Goal: Information Seeking & Learning: Learn about a topic

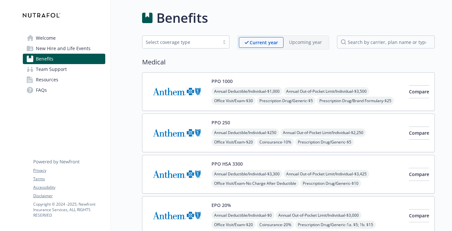
click at [212, 40] on div "Select coverage type" at bounding box center [181, 42] width 70 height 7
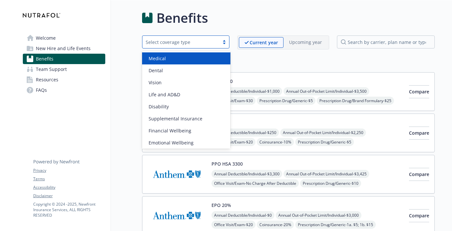
click at [191, 58] on div "Medical" at bounding box center [186, 58] width 81 height 7
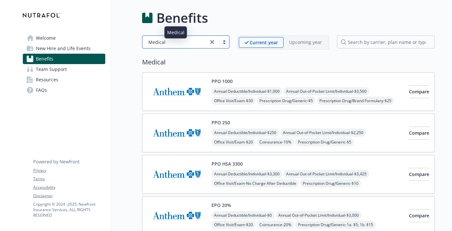
click at [186, 43] on div "Medical" at bounding box center [175, 42] width 59 height 7
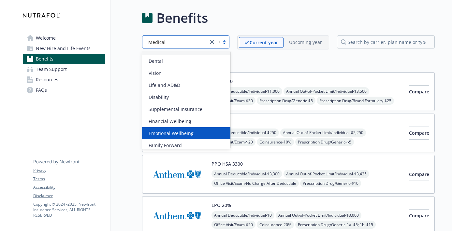
scroll to position [13, 0]
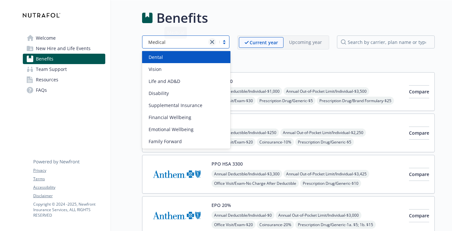
click at [212, 43] on icon "close" at bounding box center [212, 42] width 4 height 4
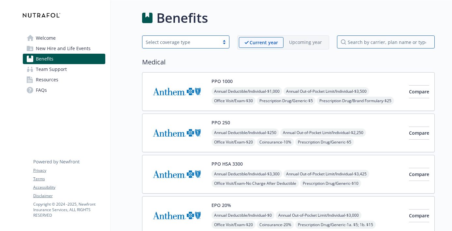
click at [363, 43] on input "search by carrier, plan name or type" at bounding box center [386, 42] width 98 height 13
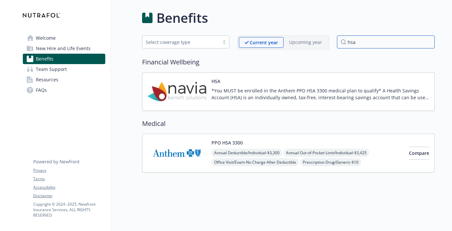
type input "hsa"
click at [246, 85] on div "HSA *You MUST be enrolled in the Anthem PPO HSA 3300 medical plan to qualify* A…" at bounding box center [321, 92] width 218 height 28
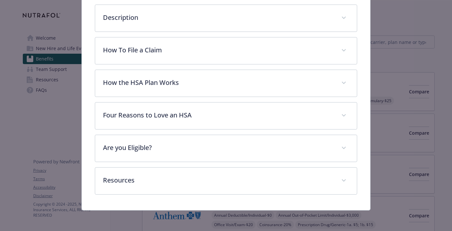
scroll to position [209, 0]
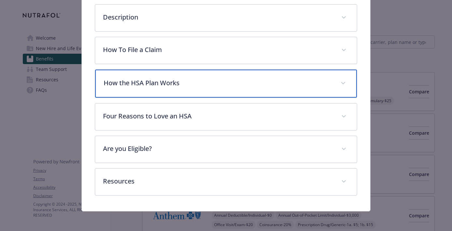
click at [210, 79] on p "How the HSA Plan Works" at bounding box center [218, 83] width 229 height 10
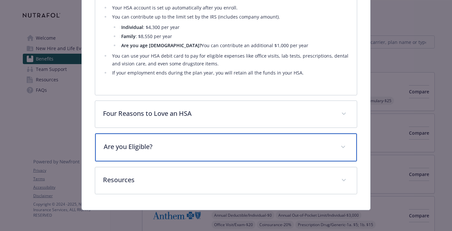
click at [204, 143] on div "Are you Eligible?" at bounding box center [226, 148] width 262 height 28
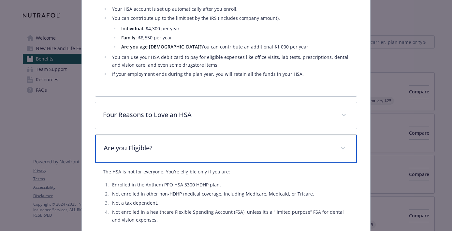
scroll to position [336, 0]
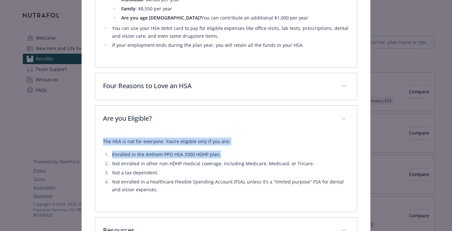
drag, startPoint x: 102, startPoint y: 142, endPoint x: 229, endPoint y: 156, distance: 128.1
click at [229, 156] on div "The HSA is not for everyone. You’re eligible only if you are: Enrolled in the A…" at bounding box center [226, 173] width 262 height 80
copy div "The HSA is not for everyone. You’re eligible only if you are: Enrolled in the A…"
